Goal: Share content: Share content

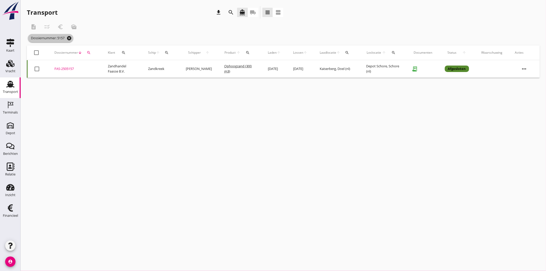
click at [70, 38] on icon "cancel" at bounding box center [69, 38] width 5 height 5
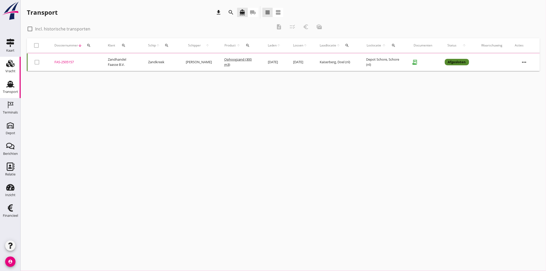
click at [10, 63] on use at bounding box center [10, 63] width 8 height 7
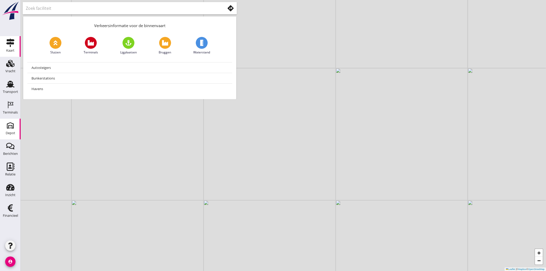
click at [12, 136] on div "Depot" at bounding box center [11, 132] width 10 height 7
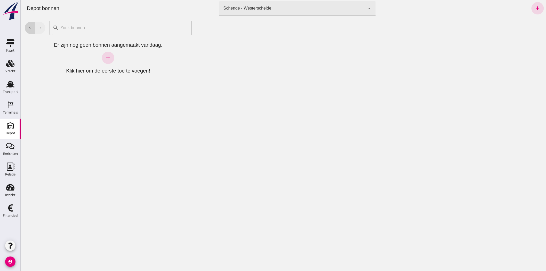
click at [27, 29] on icon "chevron_left" at bounding box center [29, 28] width 5 height 5
click at [31, 28] on icon "chevron_left" at bounding box center [29, 28] width 5 height 5
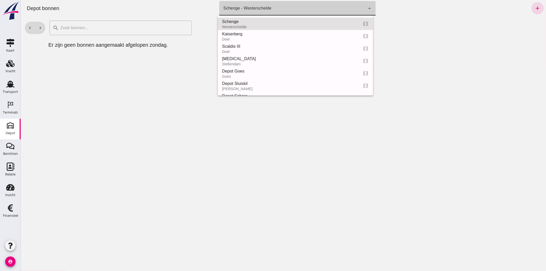
click div "Schenge - Westerschelde 9c876888-926f-4f5f-969d-c779b766b815"
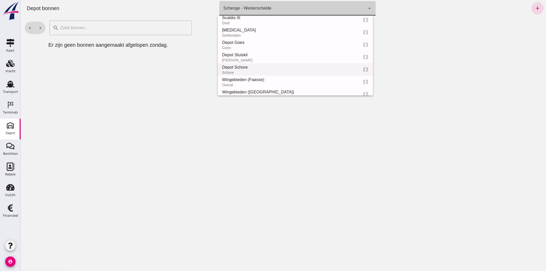
click at [259, 67] on div "Depot Schore" at bounding box center [287, 67] width 132 height 6
type input "da4e762a-ddf1-4556-b2ca-bcf6277de398"
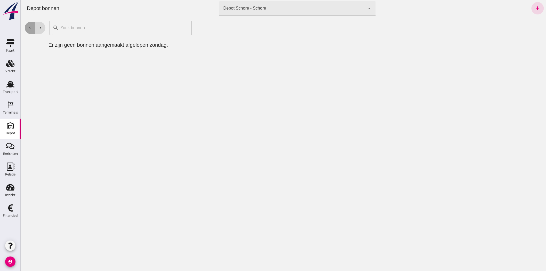
click at [32, 25] on button "chevron_left" at bounding box center [29, 28] width 10 height 12
click at [41, 28] on icon "chevron_right" at bounding box center [40, 28] width 5 height 5
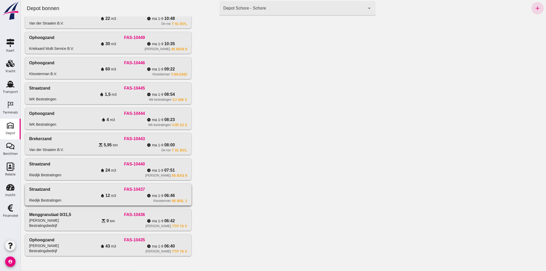
scroll to position [162, 0]
click div "FAS-10435"
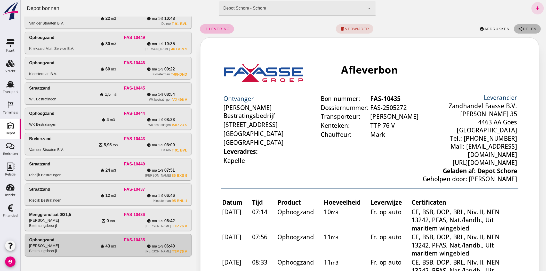
scroll to position [0, 0]
click button "share Delen"
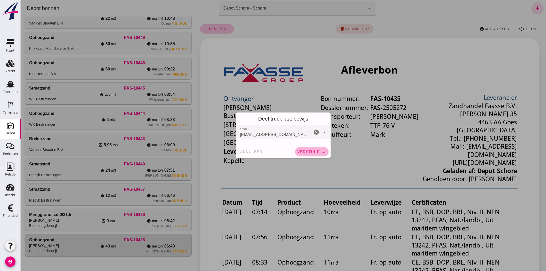
click button "verstuur check"
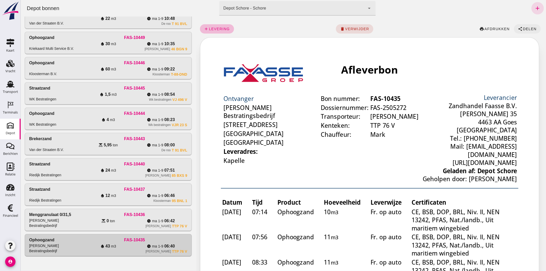
click span "Delen"
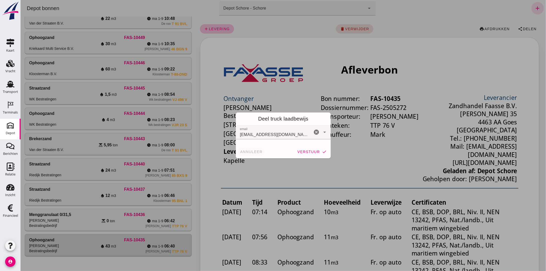
click span "annuleer"
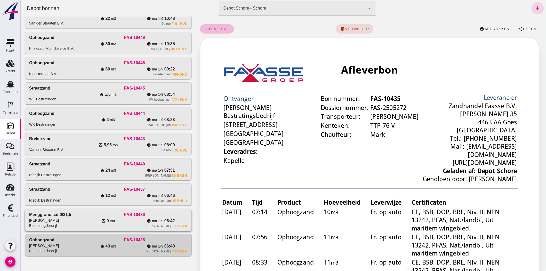
click at [74, 220] on div "Menggranulaat 0/31,5 M.M. Mol Bestratingsbedrijf" at bounding box center [55, 219] width 53 height 16
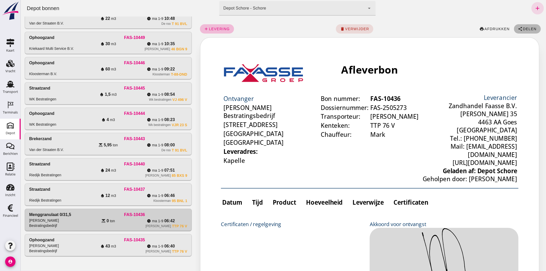
click span "Delen"
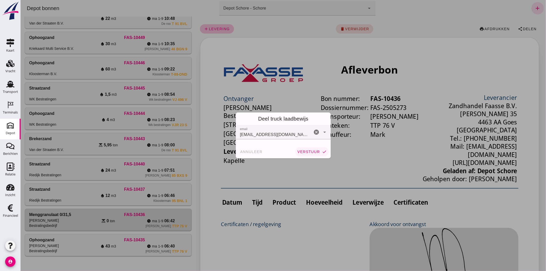
click span "verstuur"
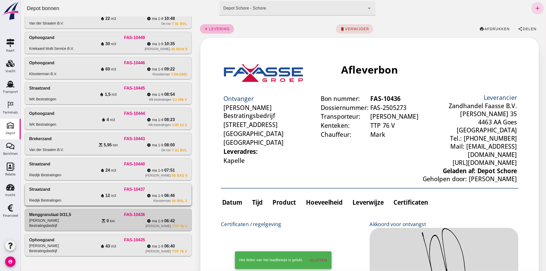
click at [87, 195] on div "water_drop 12 m3" at bounding box center [107, 195] width 53 height 6
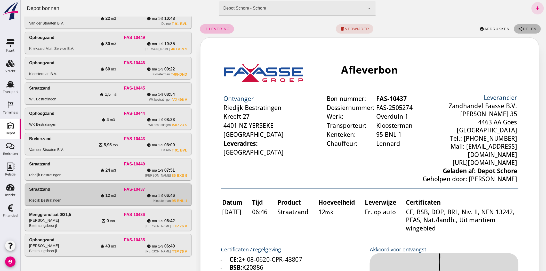
click span "Delen"
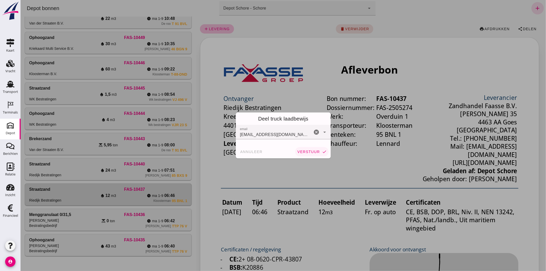
click span "verstuur"
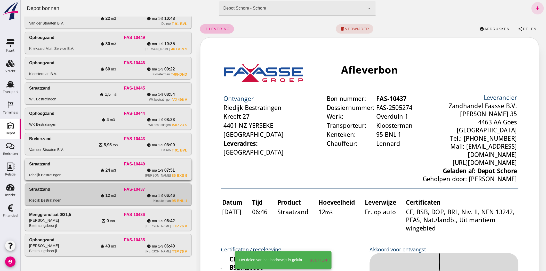
click div "[PERSON_NAME] 85 BXS 9"
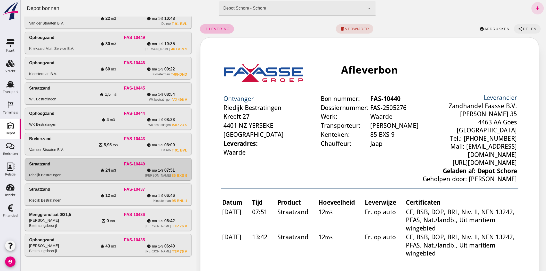
click span "Delen"
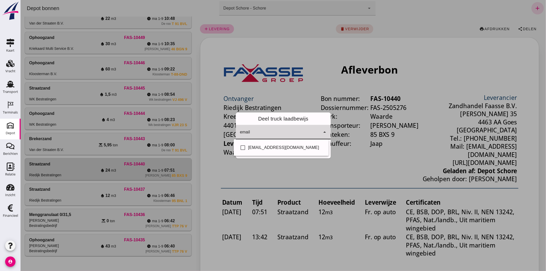
click icon "arrow_drop_down"
click div "check_box_outline_blank [EMAIL_ADDRESS][DOMAIN_NAME]"
checkbox input "true"
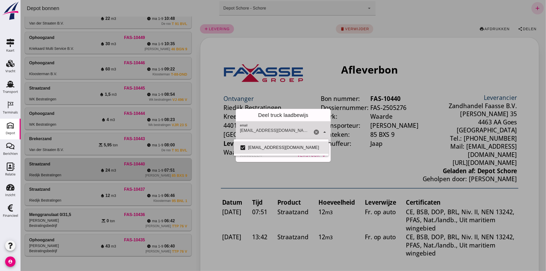
click div "Deel truck laadbewijs"
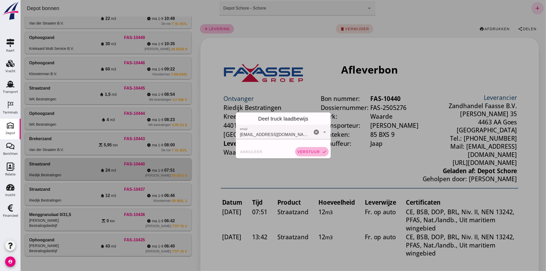
click span "verstuur"
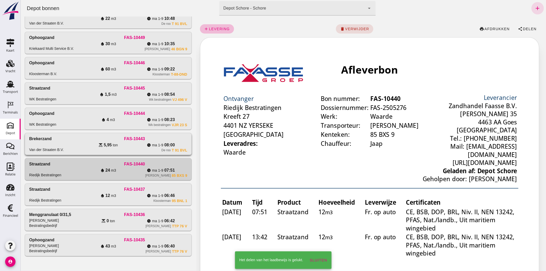
click div "[PERSON_NAME] B.V. FAS-10443 scale 5,95 ton watch_later [DATE]-[DATE] 08:00 De …"
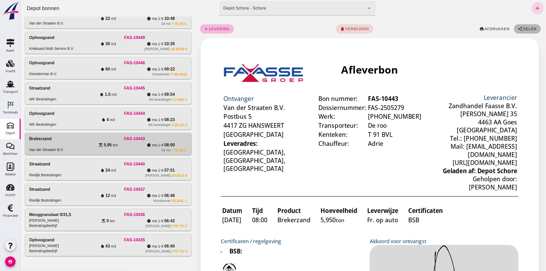
click span "Delen"
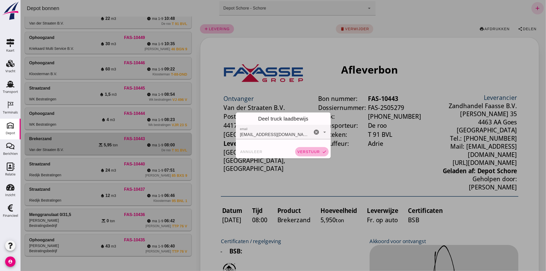
click span "verstuur"
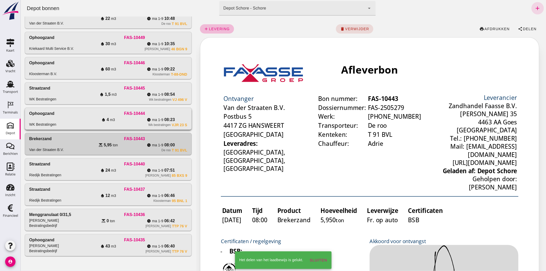
click at [142, 120] on div "watch_later [DATE]-[DATE] 08:23" at bounding box center [160, 120] width 53 height 6
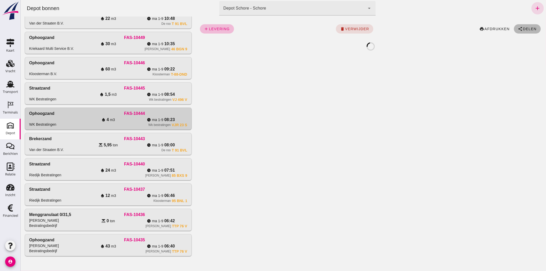
click span "Delen"
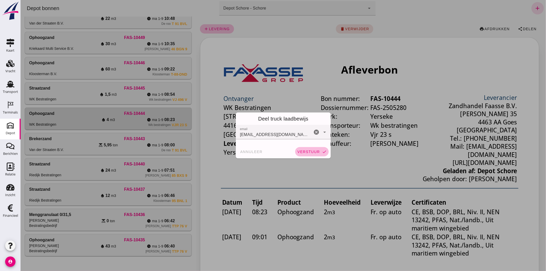
click span "verstuur"
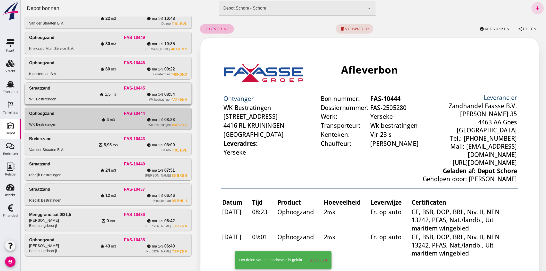
click at [92, 96] on div "water_drop 1,5 m3" at bounding box center [107, 94] width 53 height 6
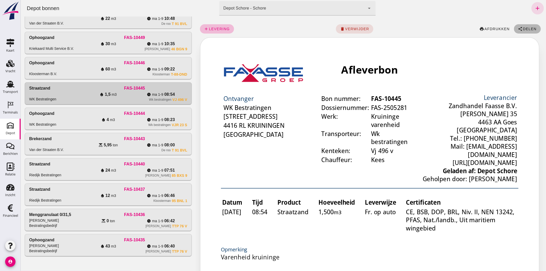
click icon "share"
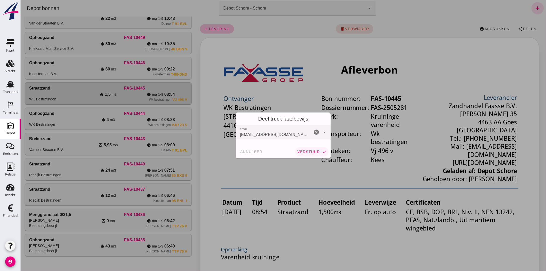
click span "verstuur"
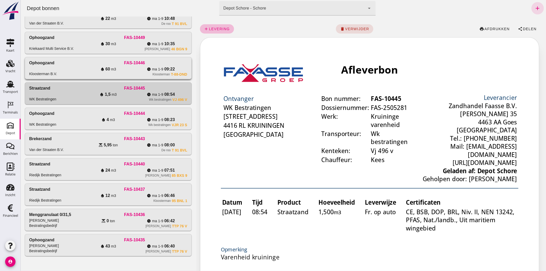
click at [89, 70] on div "water_drop 60 m3" at bounding box center [107, 69] width 53 height 6
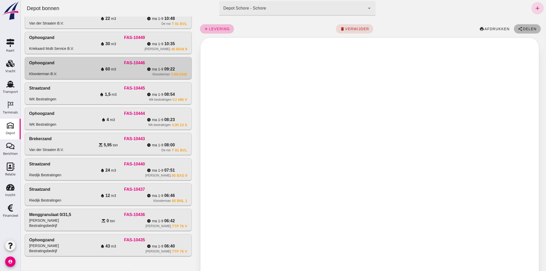
click icon "share"
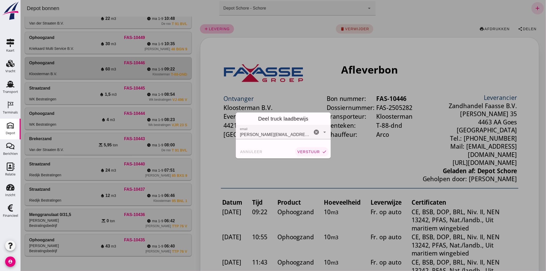
click span "verstuur"
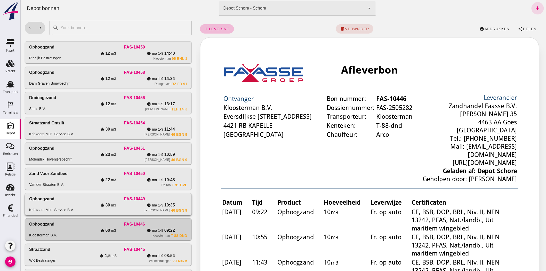
click at [77, 208] on div "Ophoogzand Kriekaard Multi Service B.V." at bounding box center [55, 204] width 53 height 16
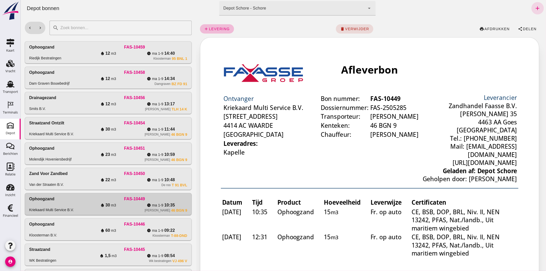
click div "add levering delete verwijder print afdrukken share Delen"
click span "share Delen"
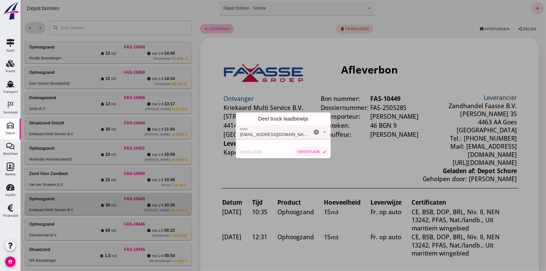
click span "verstuur"
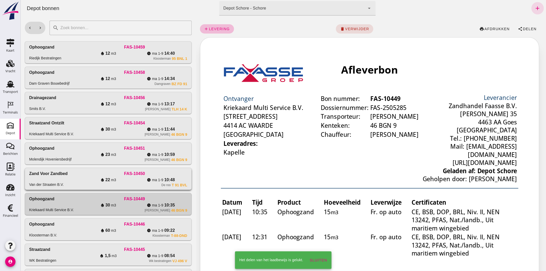
click at [128, 179] on div "water_drop 22 m3" at bounding box center [107, 180] width 53 height 6
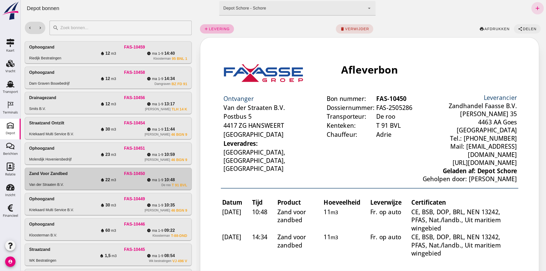
click span "Delen"
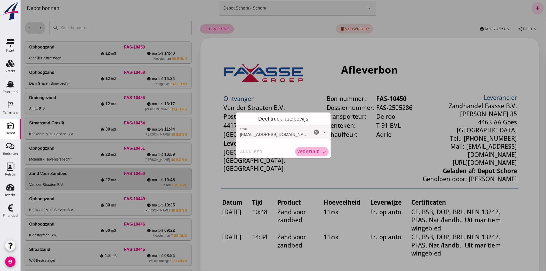
click span "verstuur"
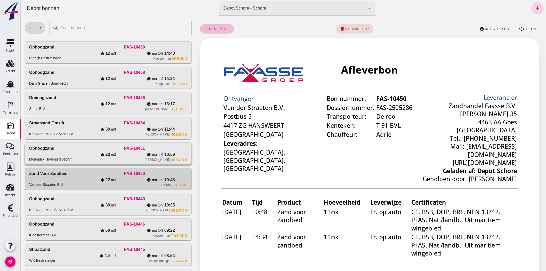
click at [97, 151] on div "water_drop 23 m3" at bounding box center [107, 154] width 53 height 6
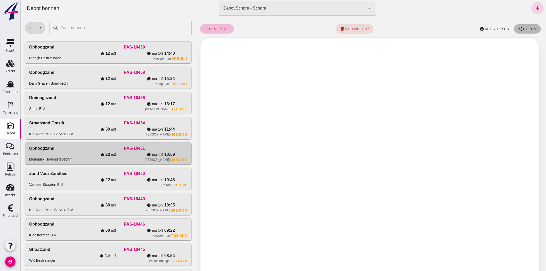
click span "share Delen"
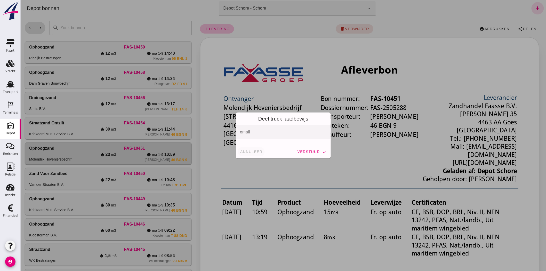
click span "annuleer"
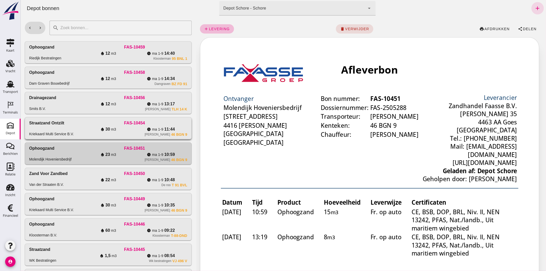
click at [136, 131] on div "watch_later [DATE]-[DATE] 11:44" at bounding box center [160, 129] width 53 height 6
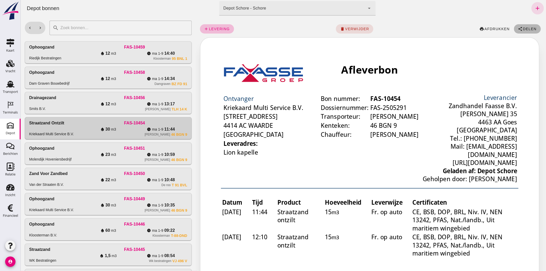
click span "Delen"
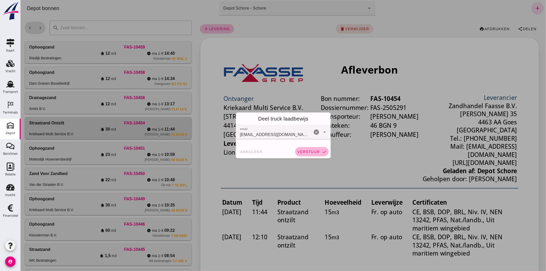
click span "verstuur"
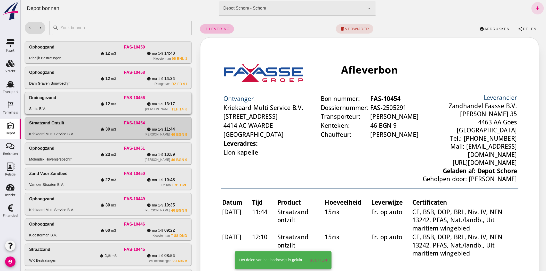
click at [119, 103] on div "water_drop 12 m3" at bounding box center [107, 104] width 53 height 6
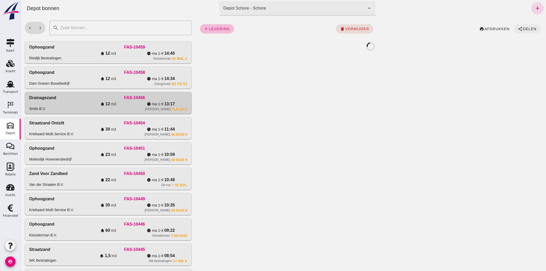
click button "share Delen"
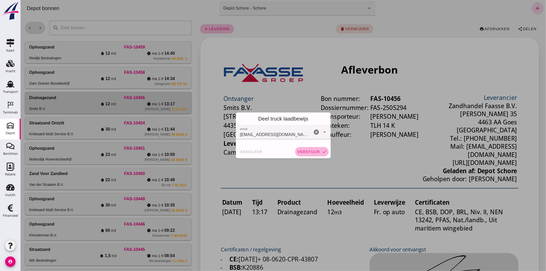
click span "verstuur"
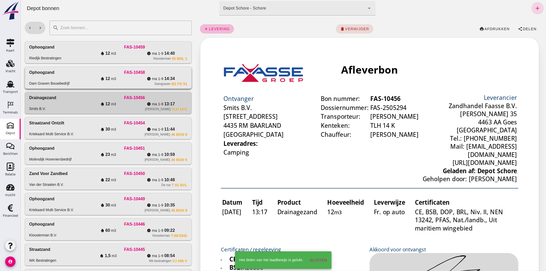
click at [127, 78] on div "water_drop 12 m3" at bounding box center [107, 79] width 53 height 6
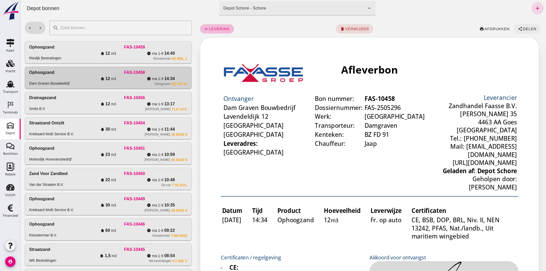
click span "Delen"
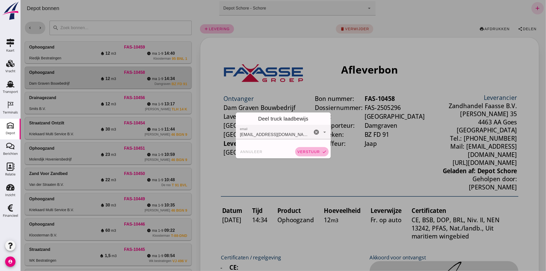
click span "verstuur"
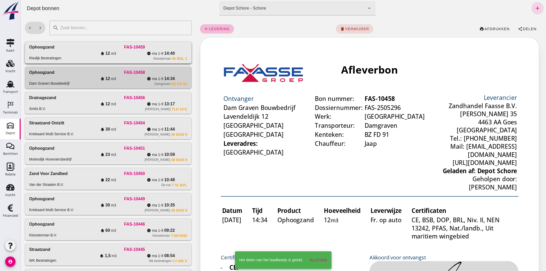
click at [164, 54] on span "12" at bounding box center [169, 53] width 11 height 6
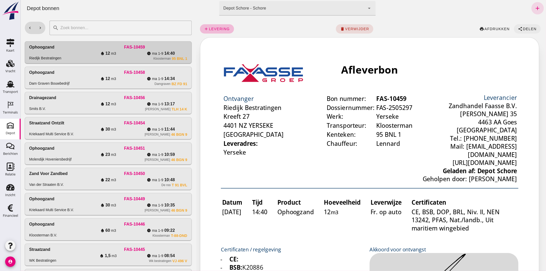
click button "share Delen"
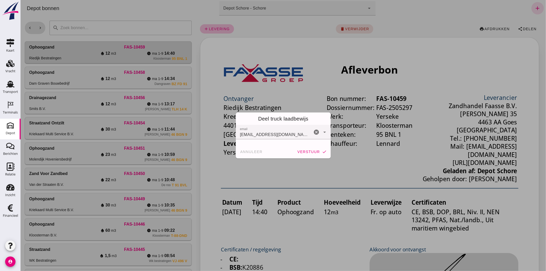
click div "annuleer verstuur check"
click span "verstuur"
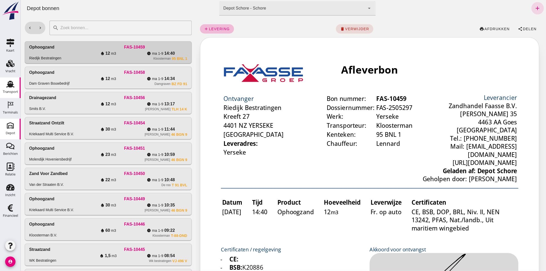
click at [4, 85] on div "Transport" at bounding box center [10, 84] width 12 height 8
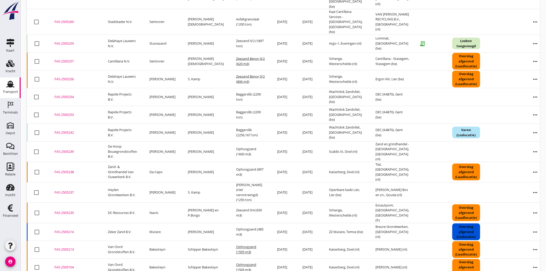
scroll to position [233, 0]
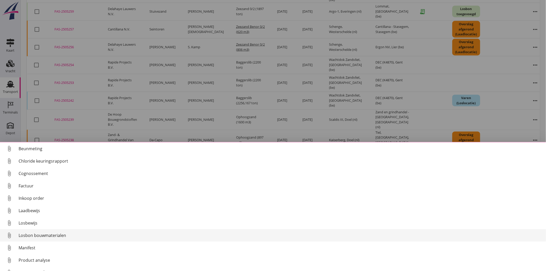
click at [65, 236] on div "Losbon bouwmaterialen" at bounding box center [280, 235] width 523 height 6
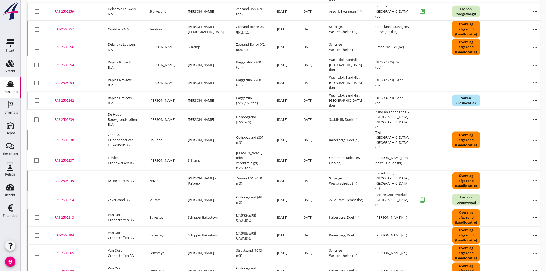
click at [58, 197] on div "FAS-2505214" at bounding box center [74, 199] width 41 height 5
